Goal: Information Seeking & Learning: Learn about a topic

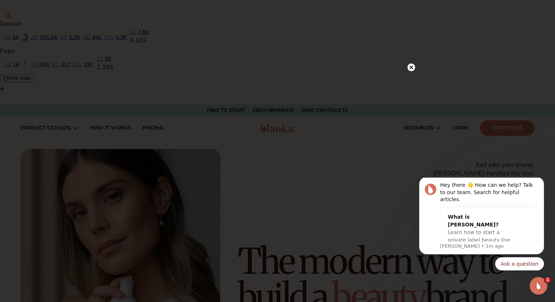
click at [413, 65] on circle at bounding box center [412, 68] width 8 height 8
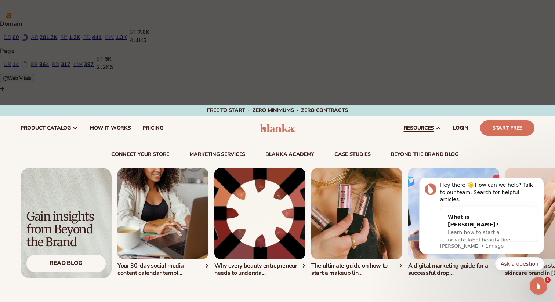
click at [85, 249] on div "Read Blog" at bounding box center [65, 260] width 79 height 23
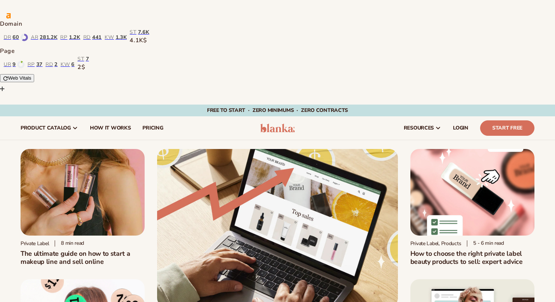
click at [68, 250] on h1 "The ultimate guide on how to start a makeup line and sell online" at bounding box center [83, 258] width 124 height 16
click at [443, 250] on h2 "How to choose the right private label beauty products to sell: expert advice" at bounding box center [472, 258] width 124 height 16
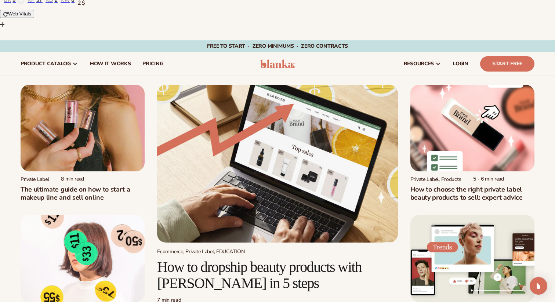
scroll to position [106, 0]
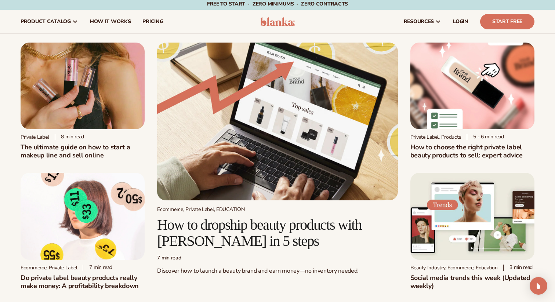
click at [263, 217] on h2 "How to dropship beauty products with [PERSON_NAME] in 5 steps" at bounding box center [277, 233] width 240 height 32
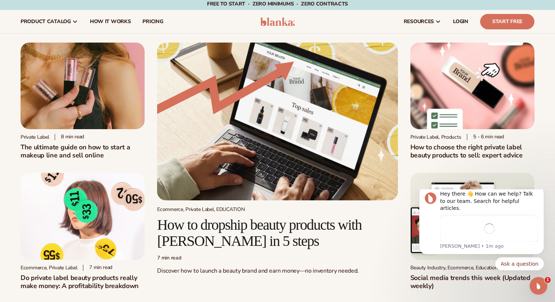
scroll to position [0, 0]
click at [116, 274] on h2 "Do private label beauty products really make money: A profitability breakdown" at bounding box center [83, 282] width 124 height 16
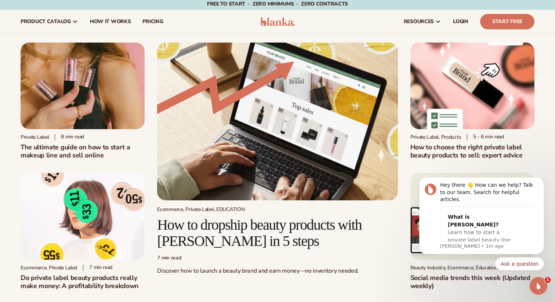
click at [410, 189] on html "Hey there 👋 How can we help? Talk to our team. Search for helpful articles. Wha…" at bounding box center [481, 226] width 147 height 97
click at [417, 185] on body "Hey there 👋 How can we help? Talk to our team. Search for helpful articles. Wha…" at bounding box center [481, 226] width 141 height 91
click at [540, 181] on icon "Dismiss notification" at bounding box center [542, 179] width 4 height 4
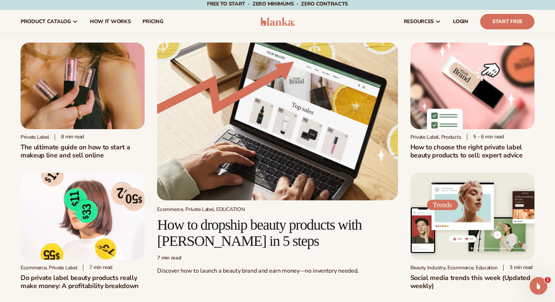
click at [464, 274] on h2 "Social media trends this week (Updated weekly)" at bounding box center [472, 282] width 124 height 16
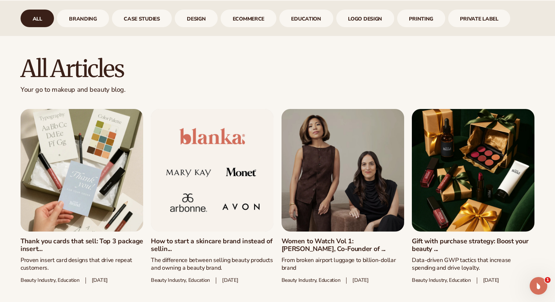
scroll to position [451, 0]
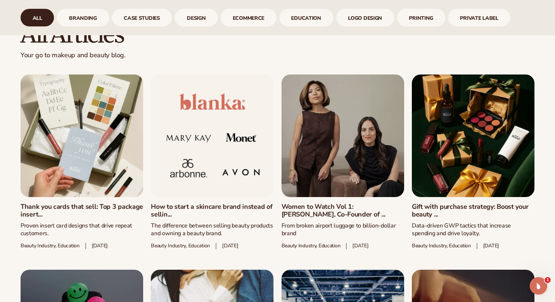
click at [77, 203] on link "Thank you cards that sell: Top 3 package insert..." at bounding box center [82, 211] width 123 height 16
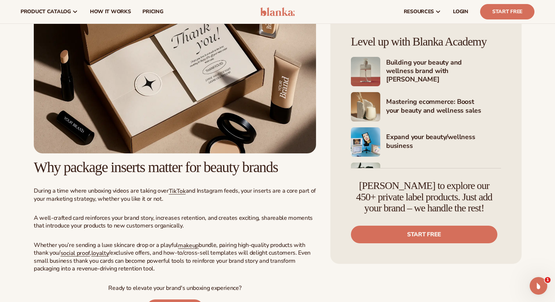
scroll to position [1939, 0]
